Goal: Navigation & Orientation: Find specific page/section

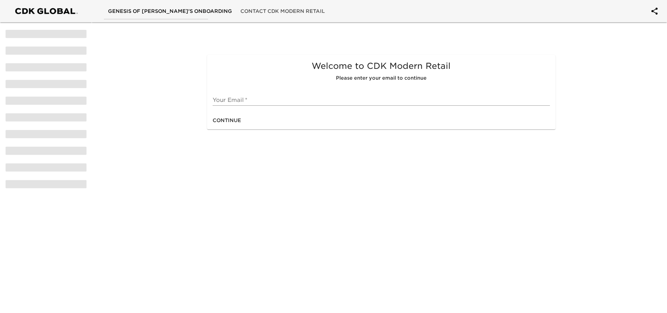
click at [255, 106] on div "Welcome to CDK Modern Retail Please enter your email to continue Your Email   *" at bounding box center [381, 83] width 348 height 56
click at [255, 98] on input "text" at bounding box center [381, 100] width 337 height 11
type input "brenda.venturatipaz@cdk.com"
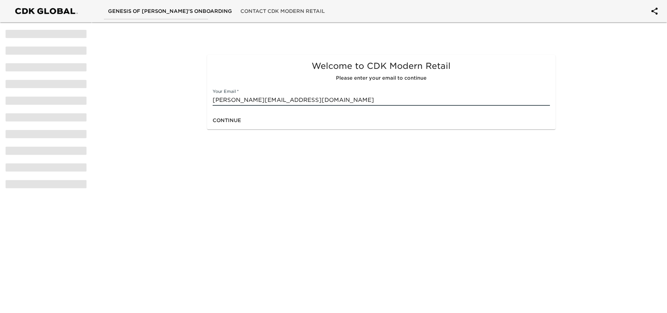
drag, startPoint x: 305, startPoint y: 99, endPoint x: 181, endPoint y: 92, distance: 124.6
click at [180, 92] on div "Welcome to CDK Modern Retail Please enter your email to continue Your Email   *…" at bounding box center [333, 75] width 447 height 112
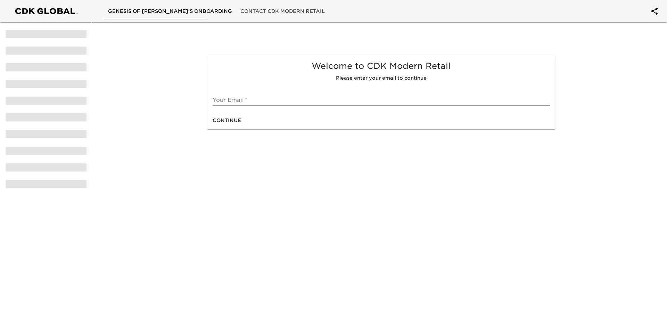
click at [179, 145] on html "Genesis of Gwinnett's Onboarding Contact CDK Modern Retail Welcome to CDK Moder…" at bounding box center [333, 80] width 667 height 160
click at [56, 81] on span at bounding box center [46, 84] width 81 height 8
click at [132, 7] on span "Genesis of Gwinnett's Onboarding" at bounding box center [170, 11] width 124 height 9
click at [256, 10] on span "Contact CDK Modern Retail" at bounding box center [282, 11] width 84 height 9
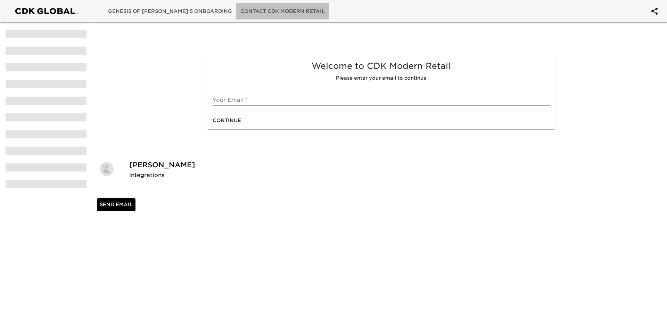
click at [271, 15] on span "Contact CDK Modern Retail" at bounding box center [282, 11] width 84 height 9
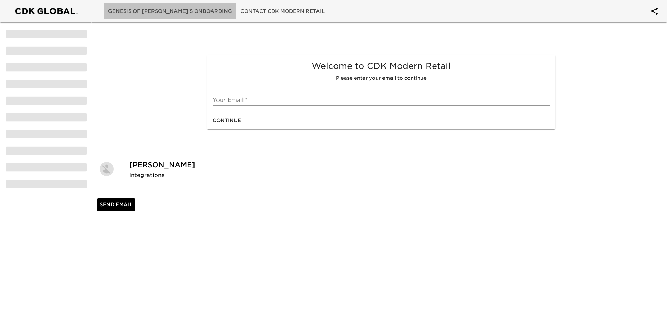
click at [171, 11] on span "Genesis of Gwinnett's Onboarding" at bounding box center [170, 11] width 124 height 9
